Goal: Navigation & Orientation: Find specific page/section

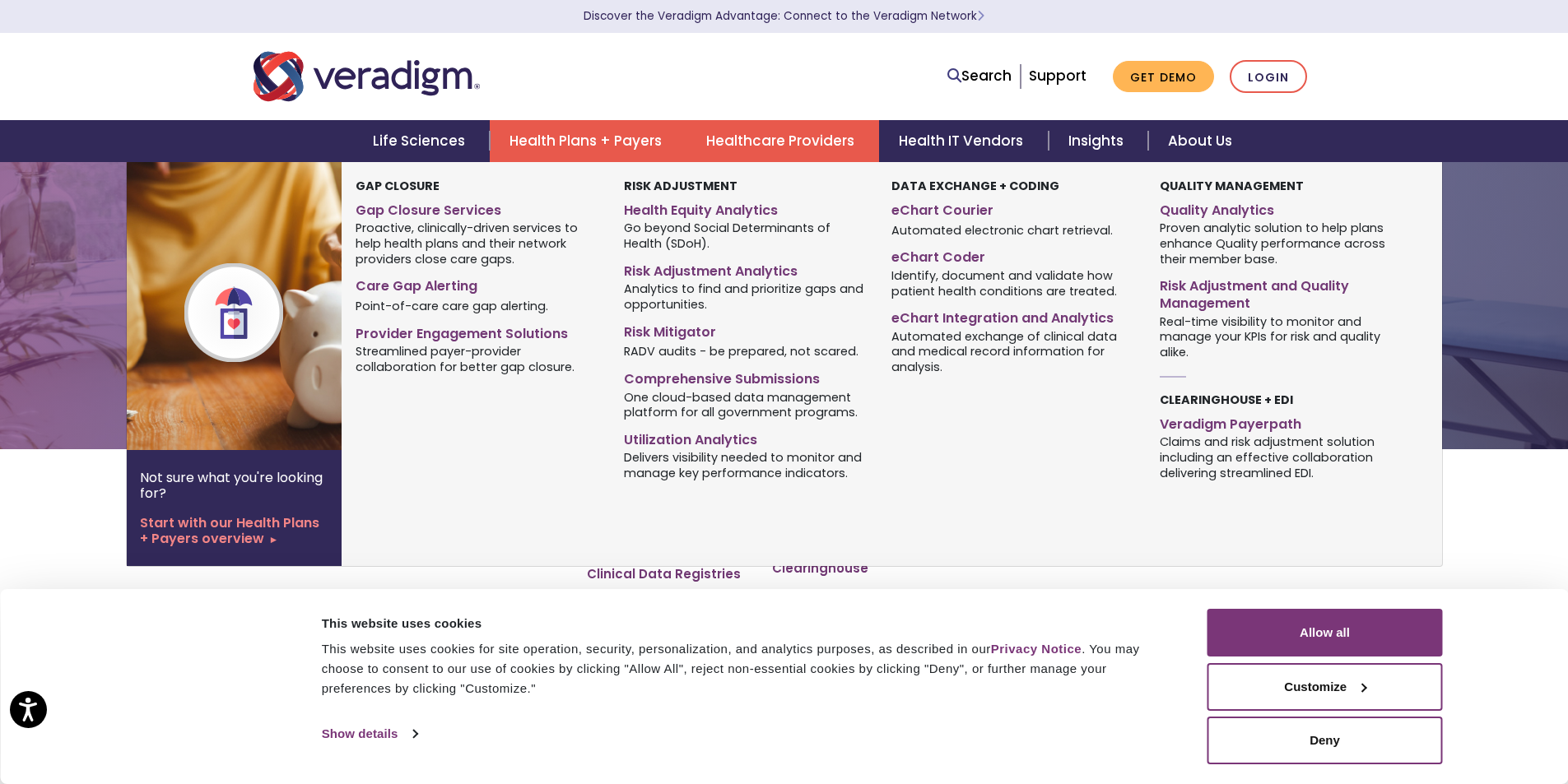
click at [622, 149] on link "Health Plans + Payers" at bounding box center [588, 141] width 197 height 42
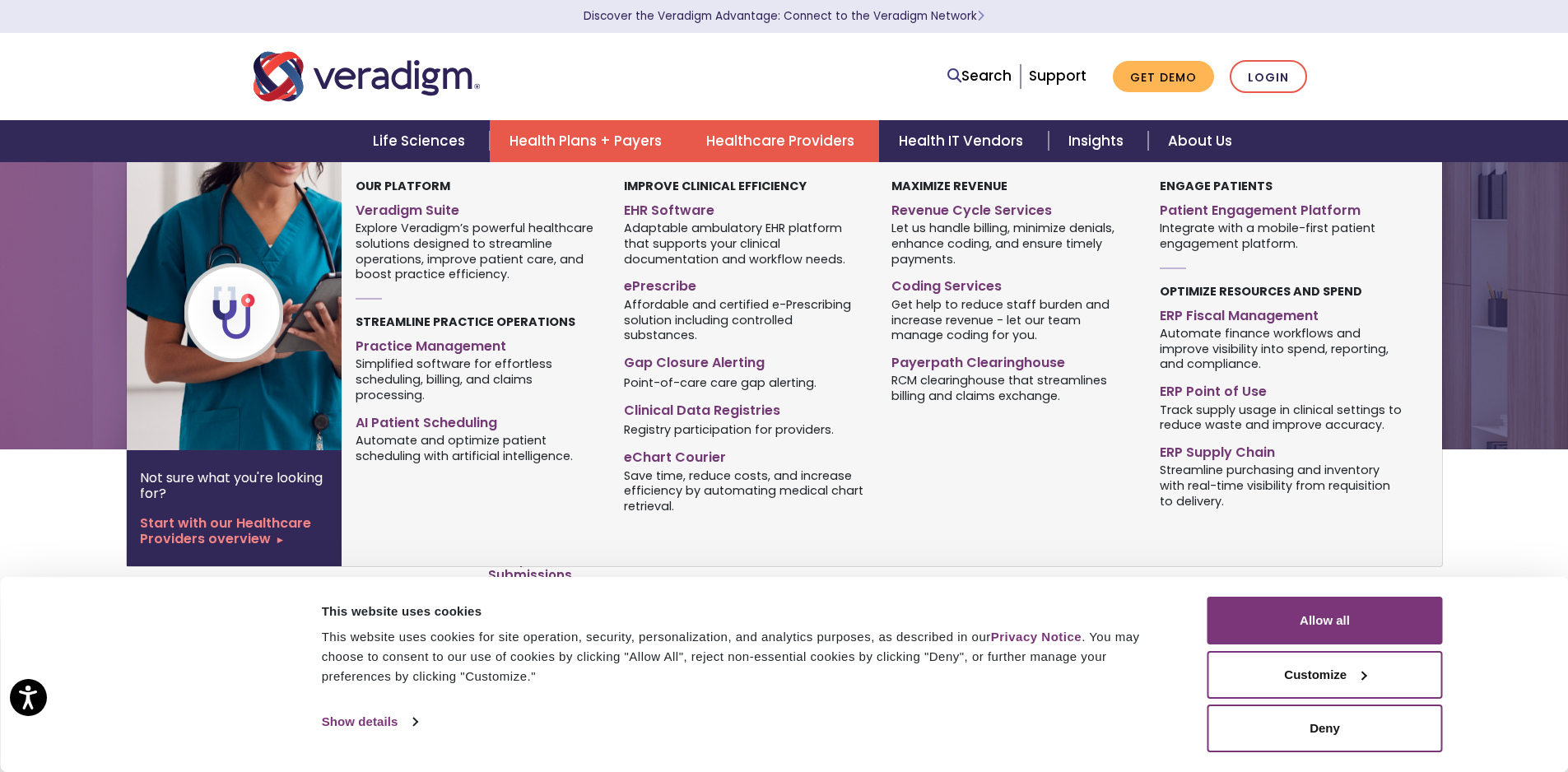
click at [805, 142] on link "Healthcare Providers" at bounding box center [783, 141] width 193 height 42
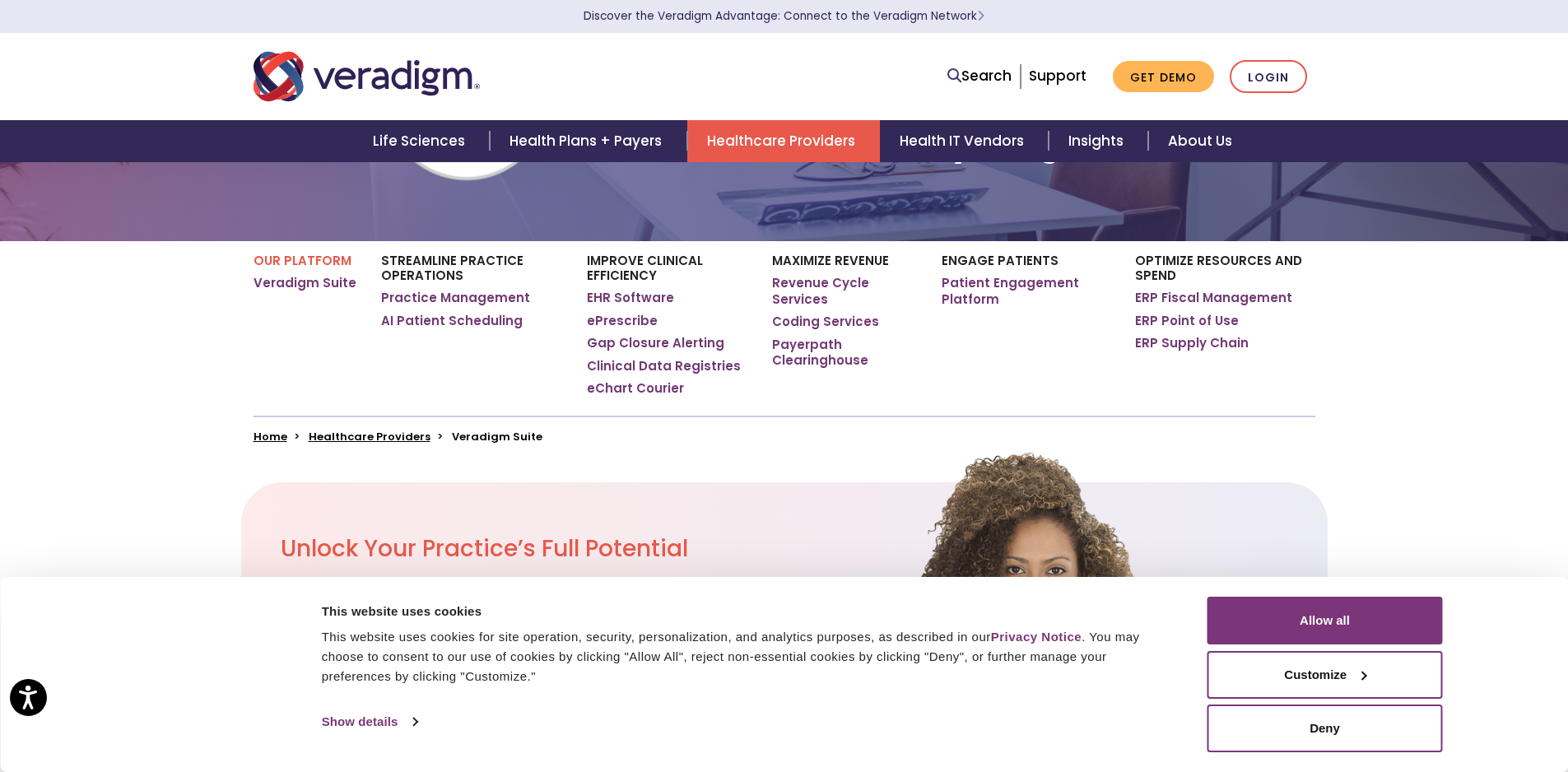
scroll to position [247, 0]
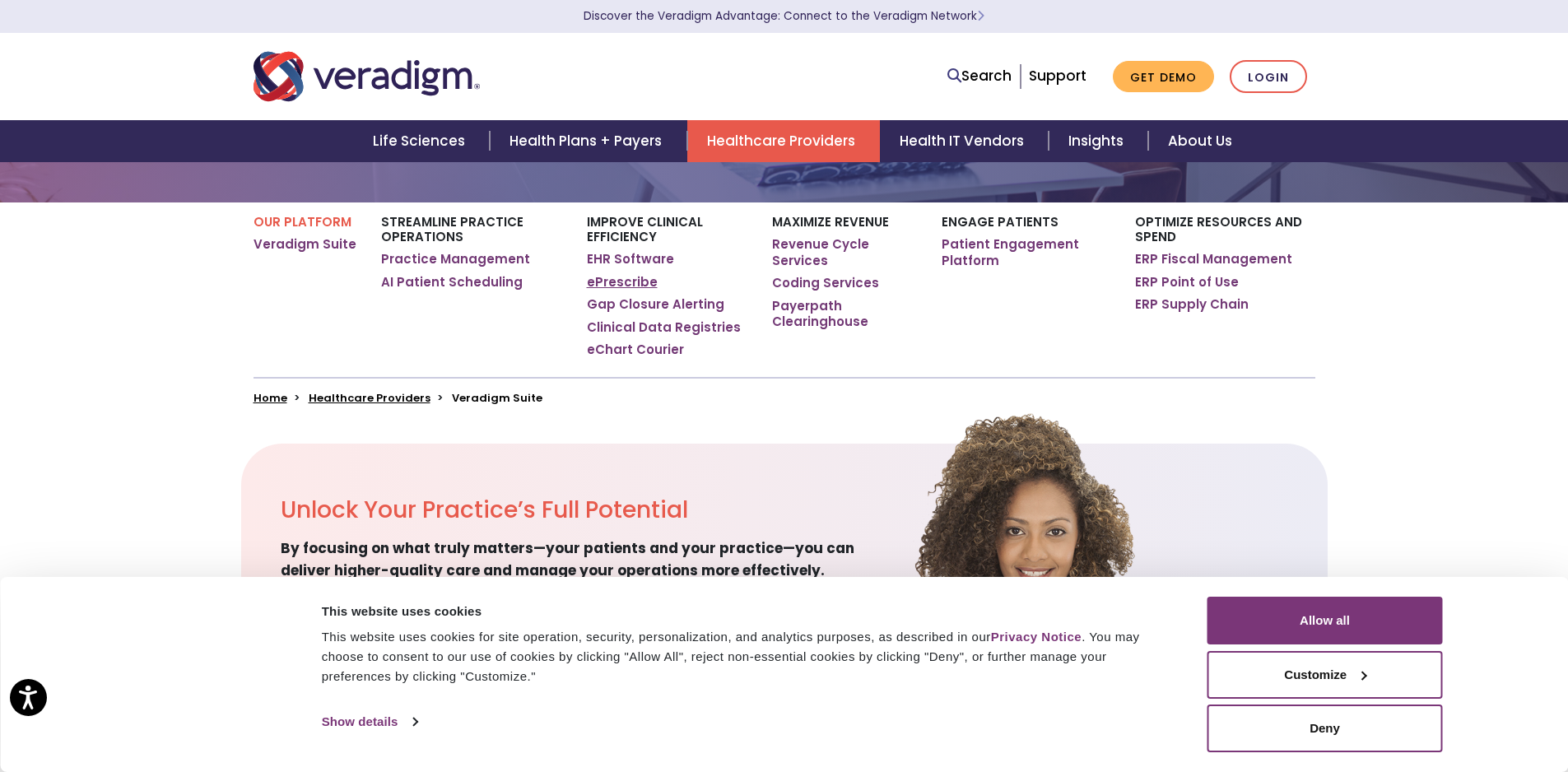
click at [621, 282] on link "ePrescribe" at bounding box center [622, 282] width 71 height 16
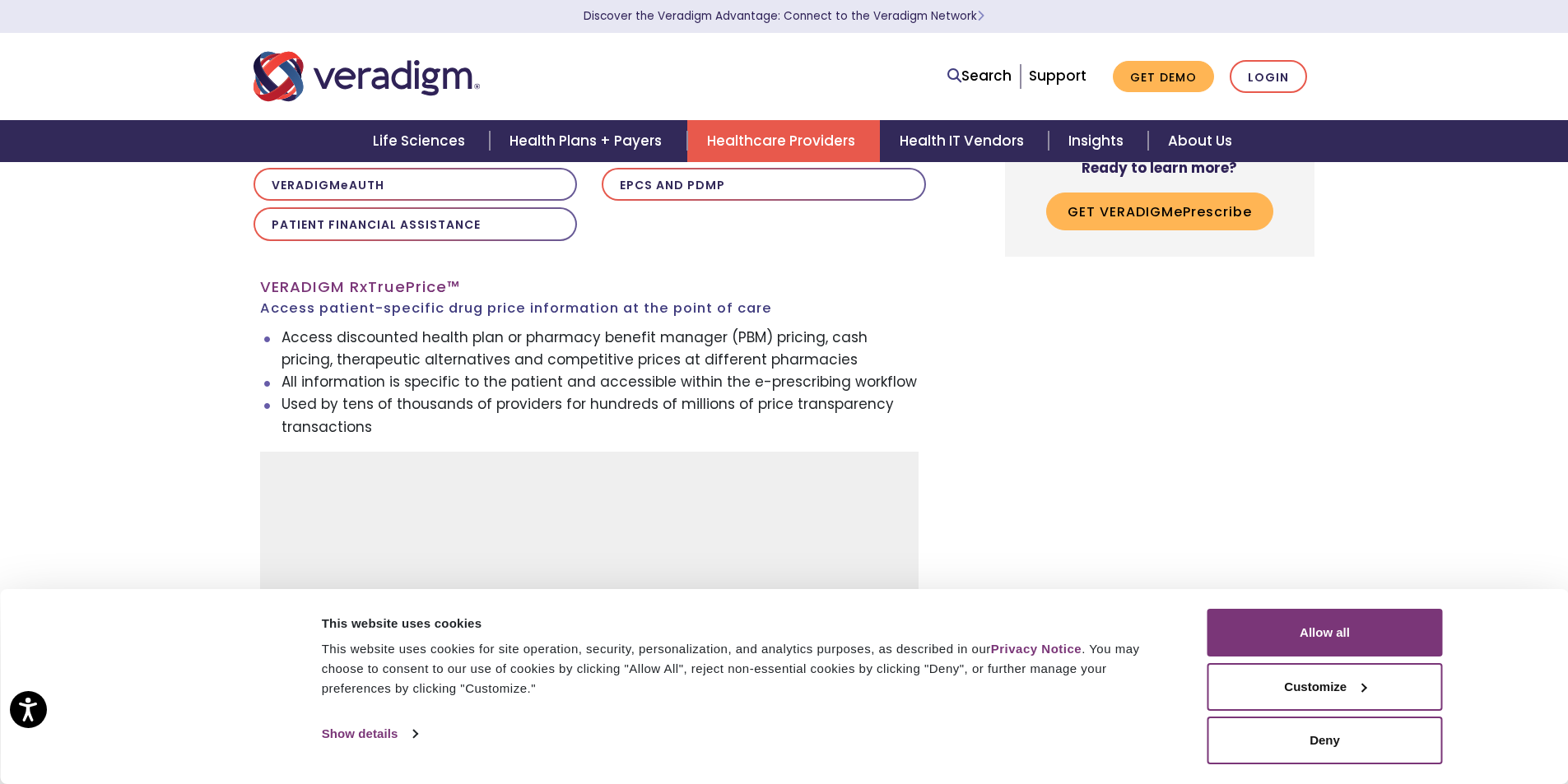
scroll to position [1563, 0]
